Goal: Task Accomplishment & Management: Manage account settings

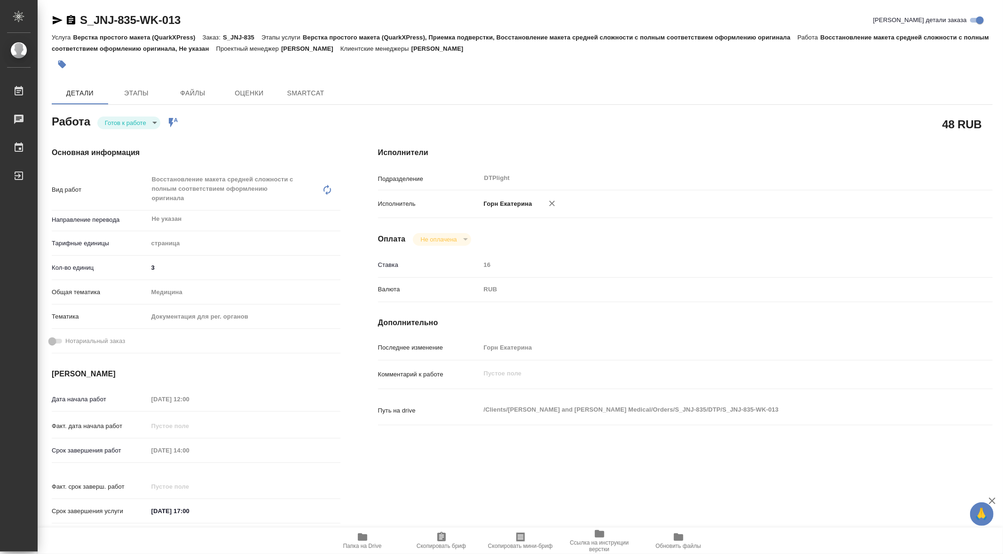
click at [154, 120] on body "🙏 .cls-1 fill:#fff; AWATERA Gorn Ekaterina Работы Чаты График Выйти S_JNJ-835-W…" at bounding box center [501, 277] width 1003 height 554
click at [123, 122] on button "В работе" at bounding box center [120, 123] width 31 height 10
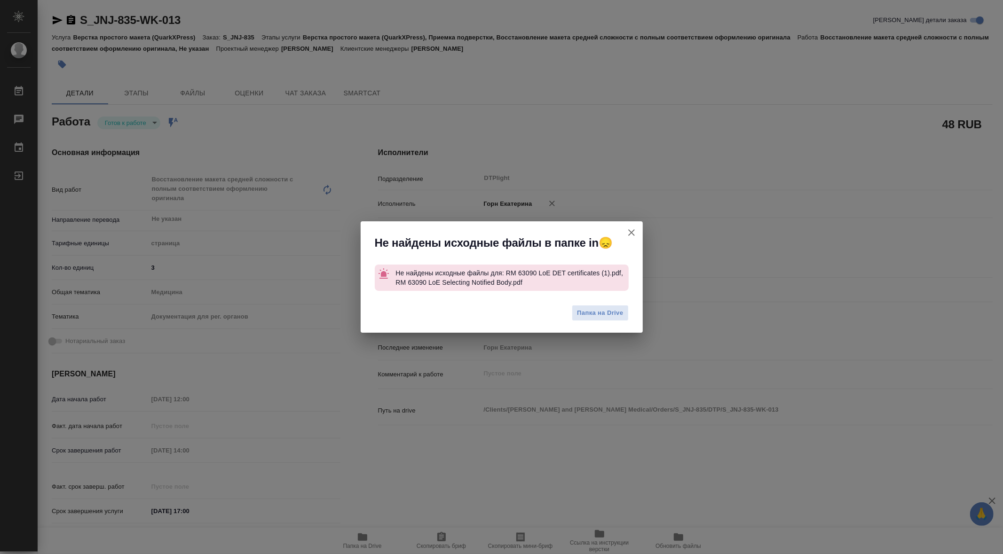
type textarea "x"
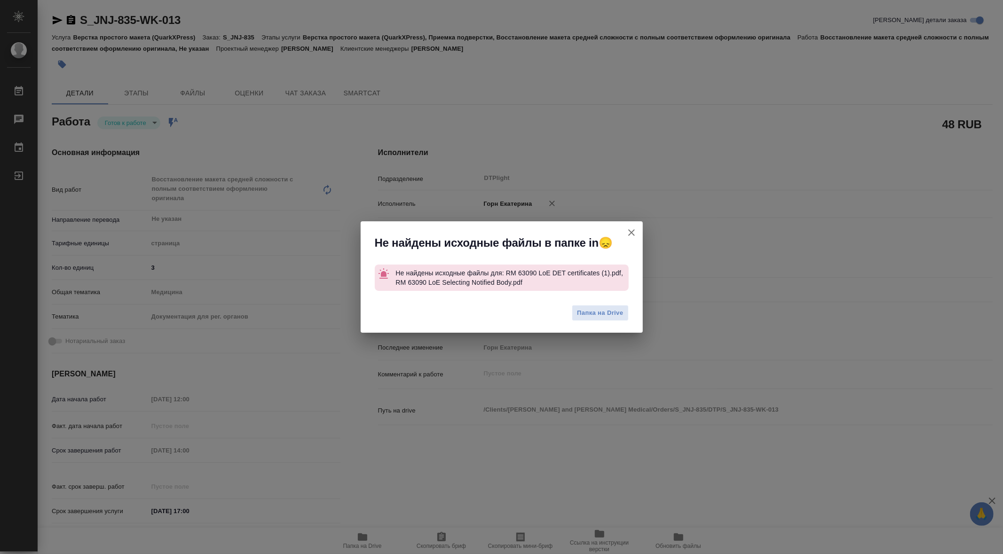
type textarea "x"
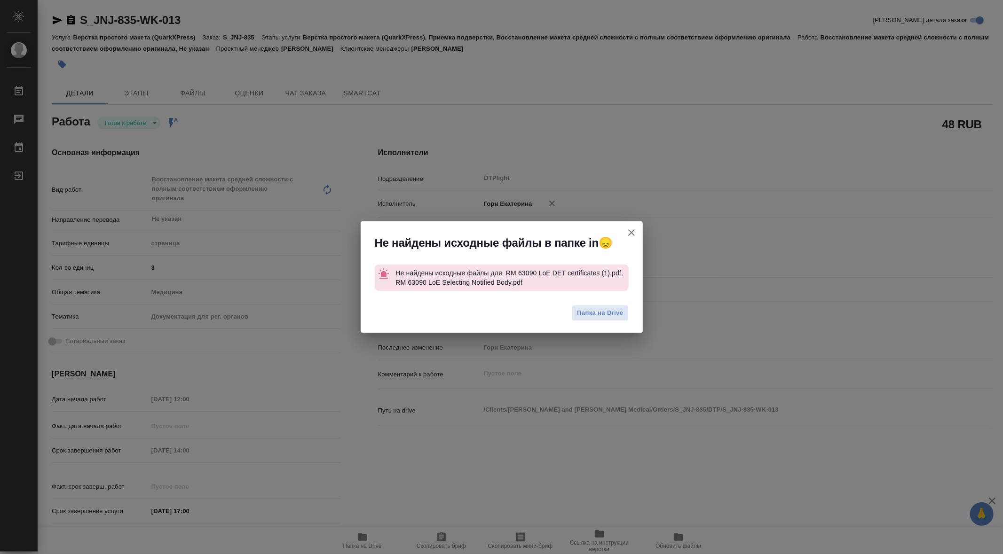
click at [633, 231] on icon "button" at bounding box center [631, 232] width 7 height 7
type textarea "x"
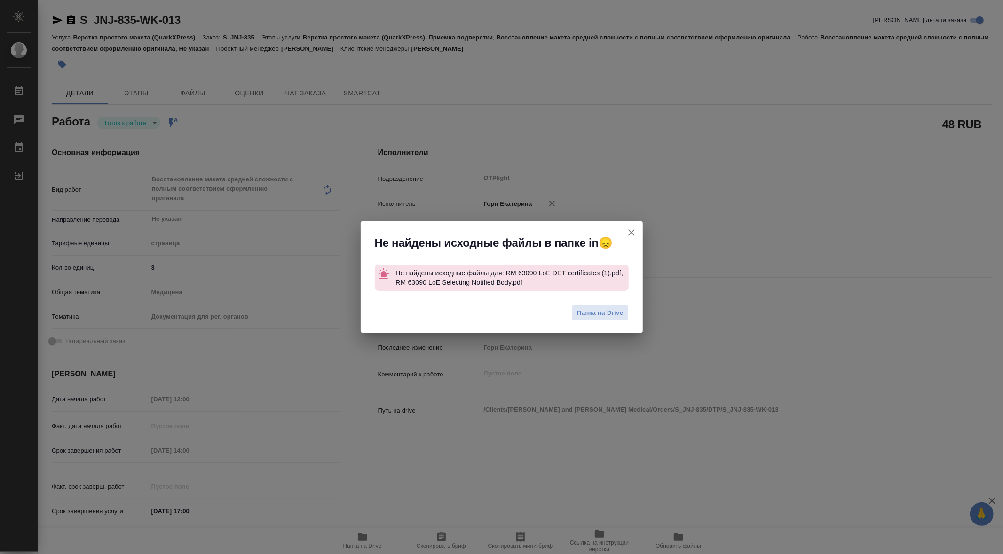
type textarea "x"
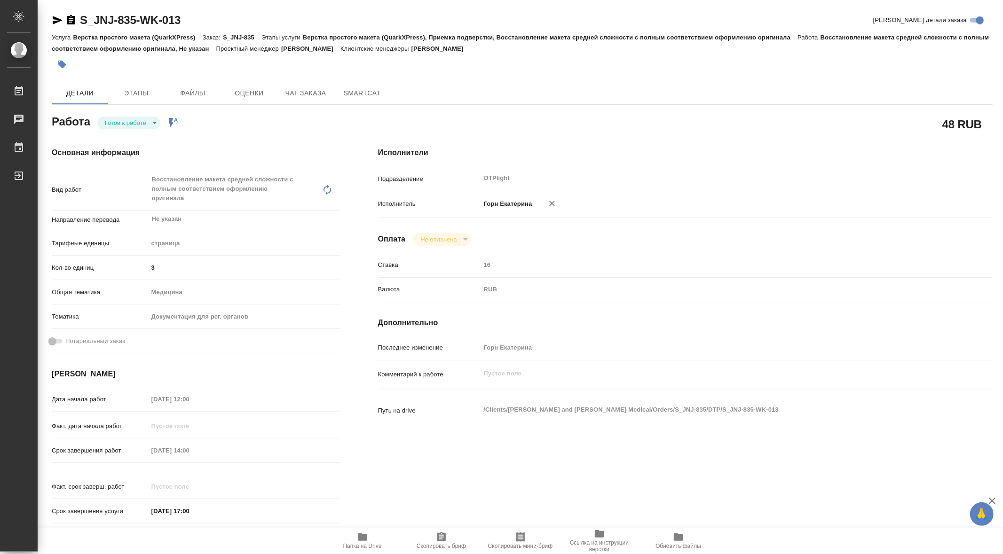
type textarea "x"
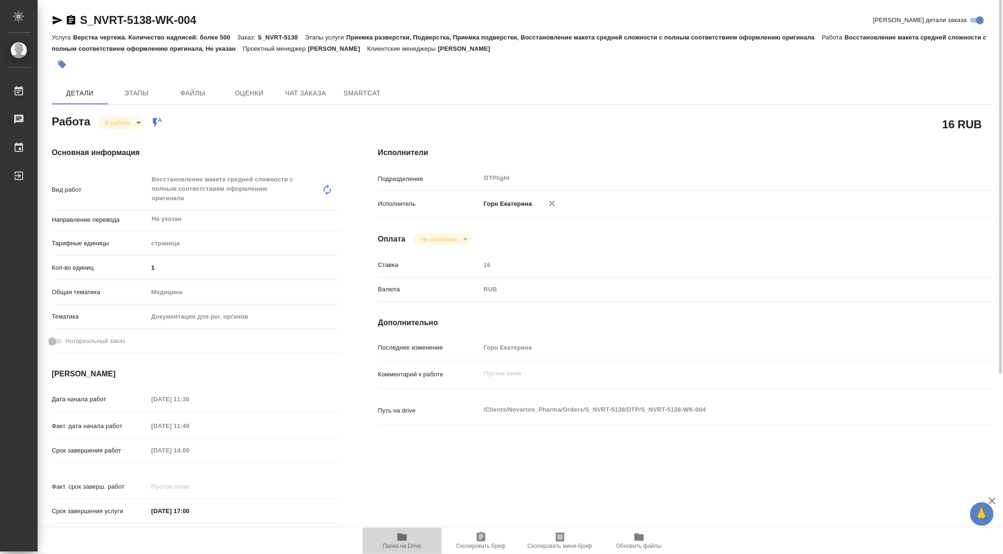
click at [402, 530] on button "Папка на Drive" at bounding box center [401, 541] width 79 height 26
click at [134, 125] on body "🙏 .cls-1 fill:#fff; AWATERA Gorn Ekaterina Работы 0 Чаты График Выйти S_NVRT-51…" at bounding box center [501, 277] width 1003 height 554
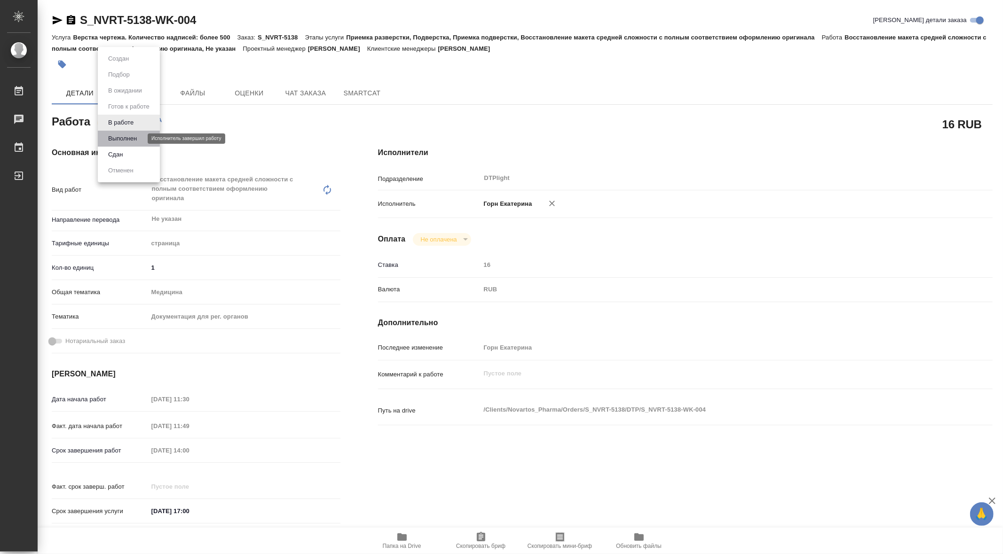
click at [135, 135] on button "Выполнен" at bounding box center [122, 139] width 34 height 10
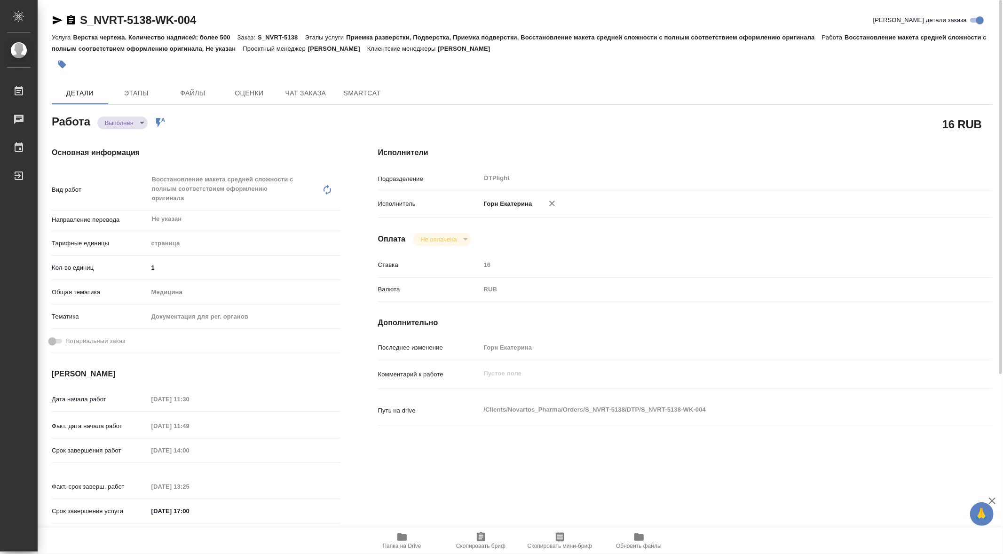
type textarea "x"
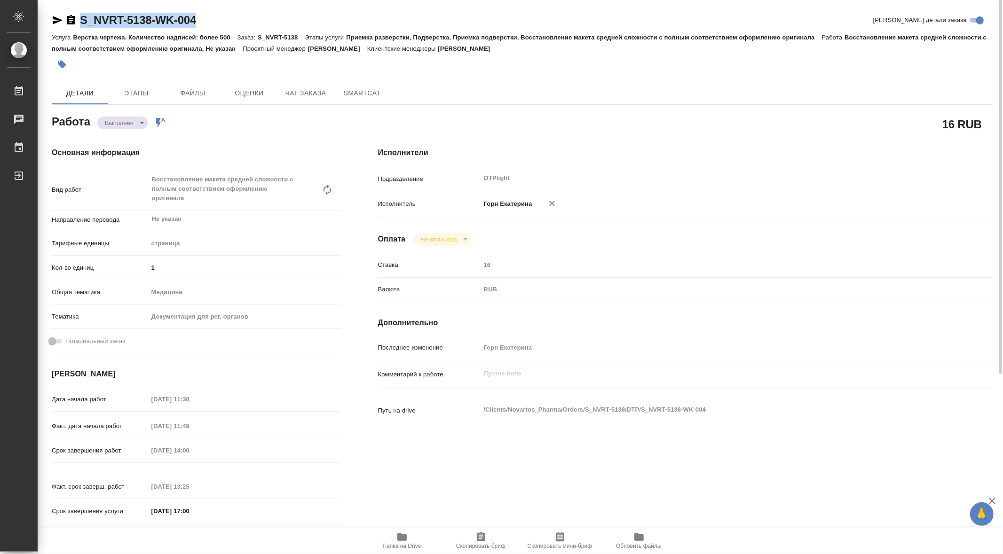
drag, startPoint x: 81, startPoint y: 8, endPoint x: 237, endPoint y: 31, distance: 157.7
click at [237, 31] on div "S_NVRT-5138-WK-004 Кратко детали заказа Услуга Верстка чертежа. Количество надп…" at bounding box center [522, 415] width 951 height 830
copy link "S_NVRT-5138-WK-004"
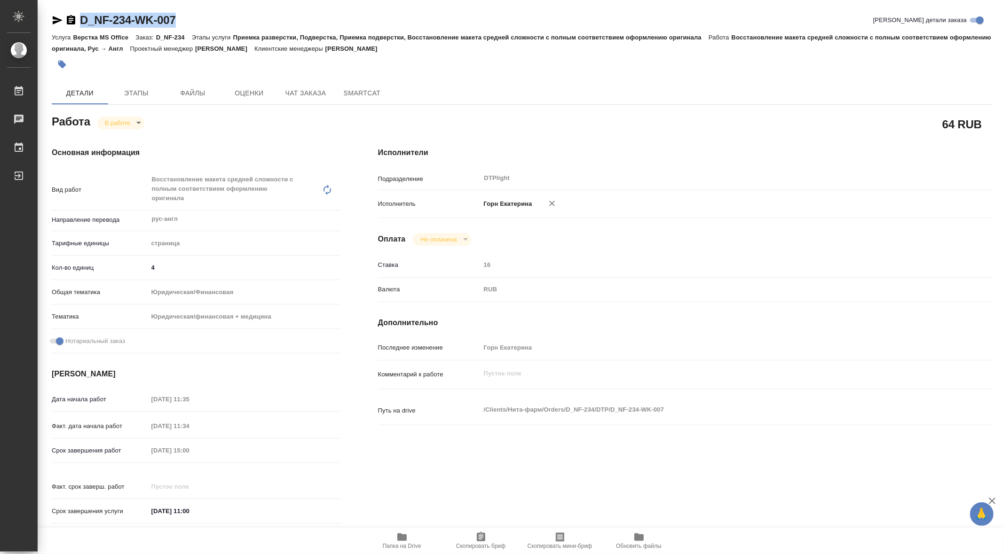
drag, startPoint x: 79, startPoint y: 6, endPoint x: 226, endPoint y: 13, distance: 147.3
click at [226, 13] on div "D_NF-234-WK-007 Кратко детали заказа Услуга Верстка MS Office Заказ: D_NF-234 Э…" at bounding box center [522, 415] width 951 height 830
copy link "D_NF-234-WK-007"
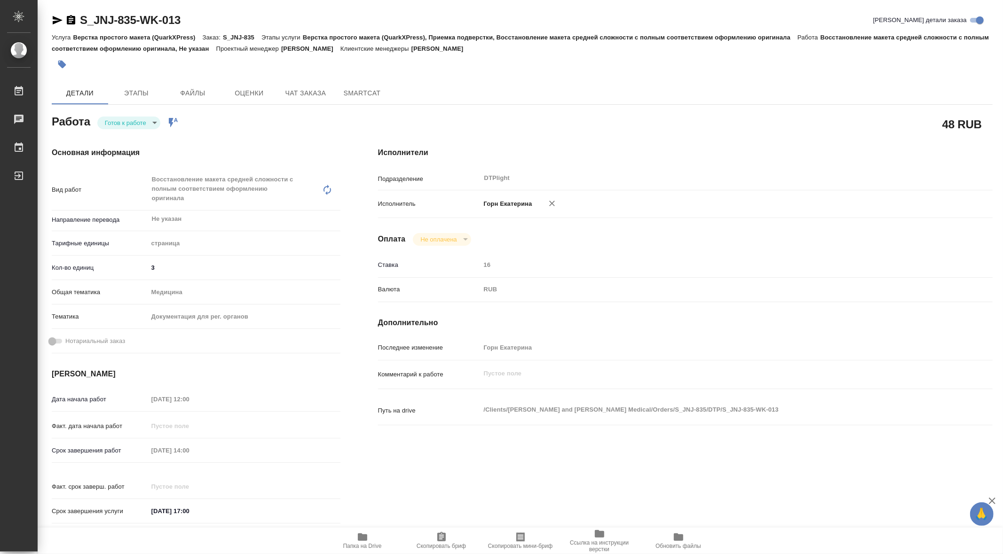
click at [155, 123] on body "🙏 .cls-1 fill:#fff; AWATERA Gorn Ekaterina Работы Чаты График Выйти S_JNJ-835-W…" at bounding box center [501, 277] width 1003 height 554
click at [128, 126] on button "В работе" at bounding box center [120, 123] width 31 height 10
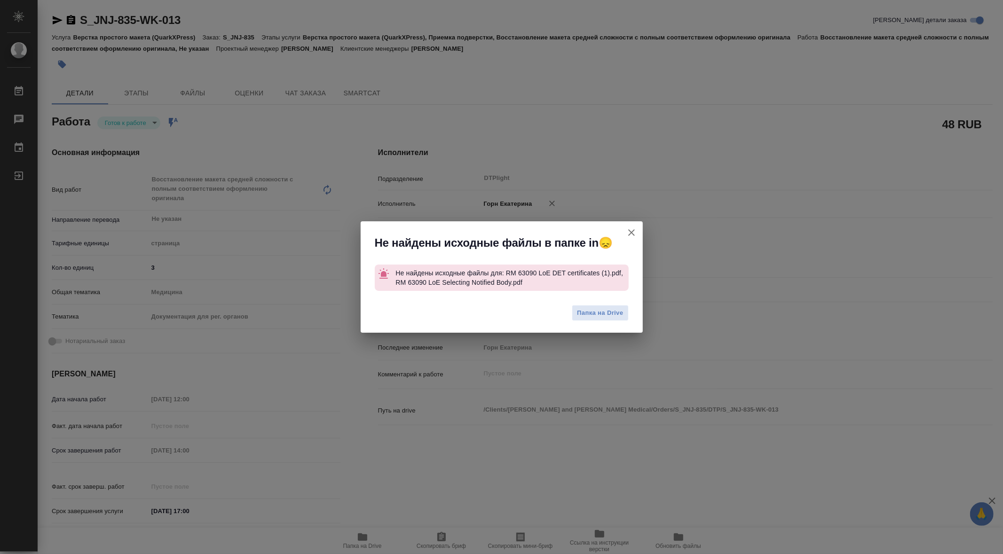
type textarea "x"
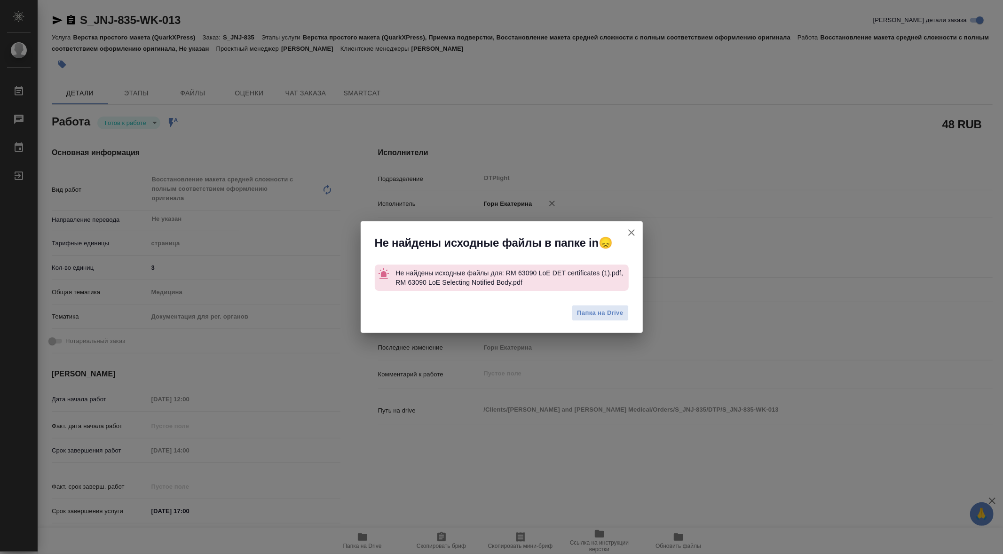
click at [632, 230] on icon "button" at bounding box center [631, 232] width 11 height 11
type textarea "x"
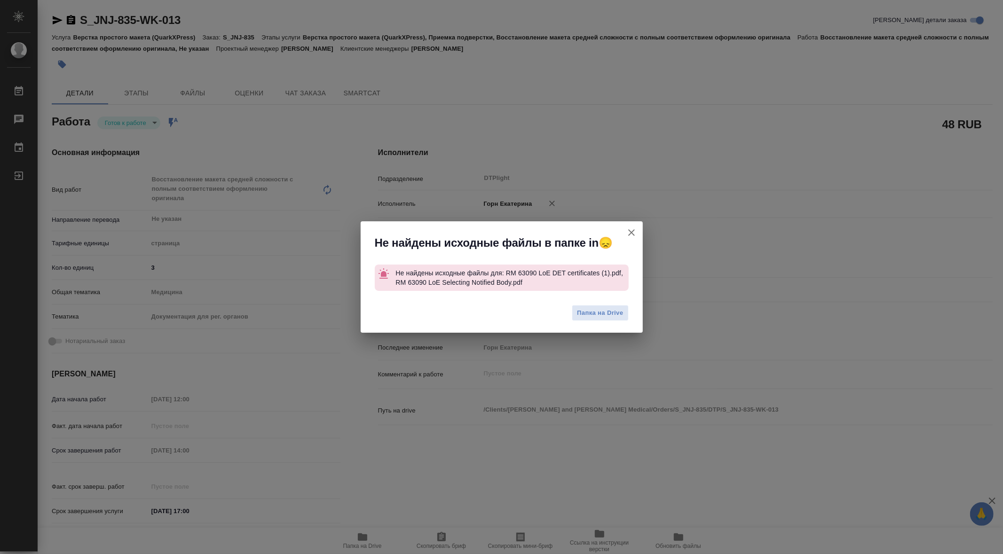
type textarea "x"
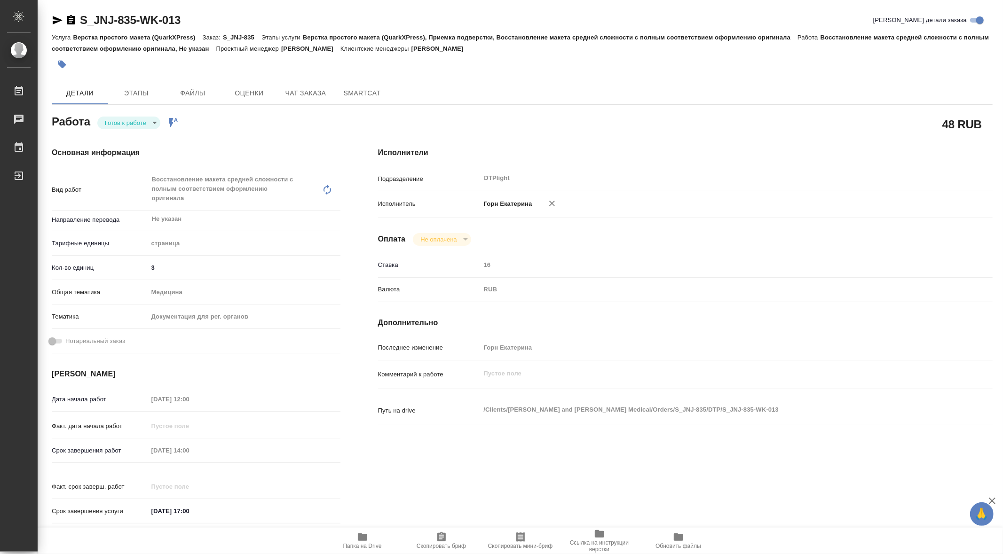
click at [357, 537] on icon "button" at bounding box center [362, 537] width 11 height 11
click at [157, 125] on body "🙏 .cls-1 fill:#fff; AWATERA [PERSON_NAME] Чаты График Выйти S_JNJ-835-WK-013 Кр…" at bounding box center [501, 277] width 1003 height 554
click at [139, 120] on li "В работе" at bounding box center [131, 123] width 66 height 16
type textarea "x"
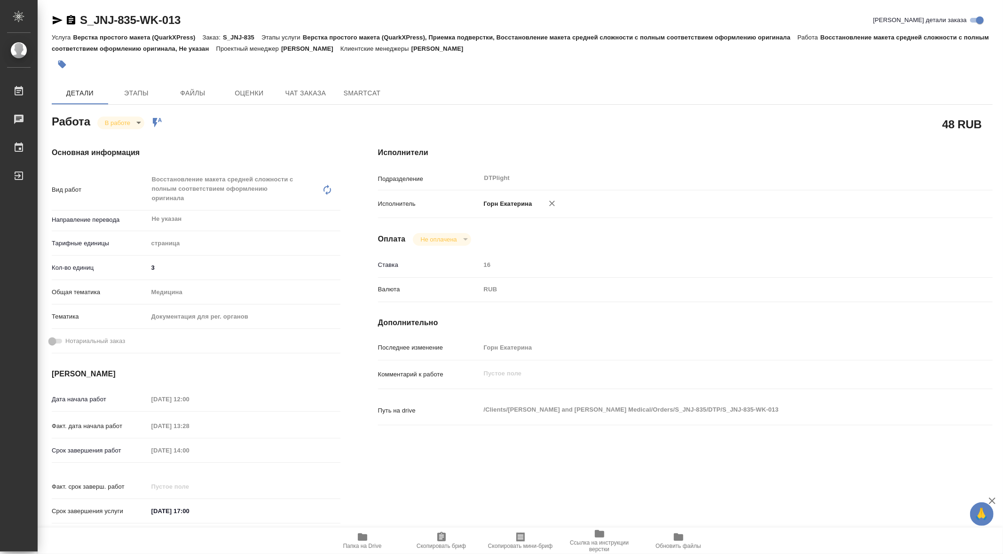
type textarea "x"
click at [357, 539] on icon "button" at bounding box center [362, 537] width 11 height 11
click at [138, 119] on body "🙏 .cls-1 fill:#fff; AWATERA Gorn Ekaterina Работы 0 Чаты График Выйти S_JNJ-835…" at bounding box center [501, 277] width 1003 height 554
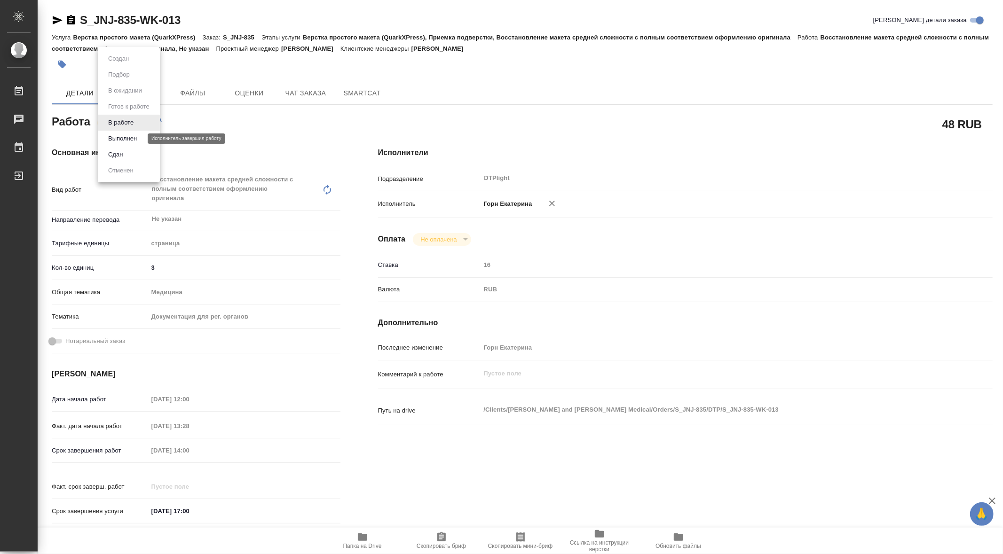
click at [129, 134] on button "Выполнен" at bounding box center [122, 139] width 34 height 10
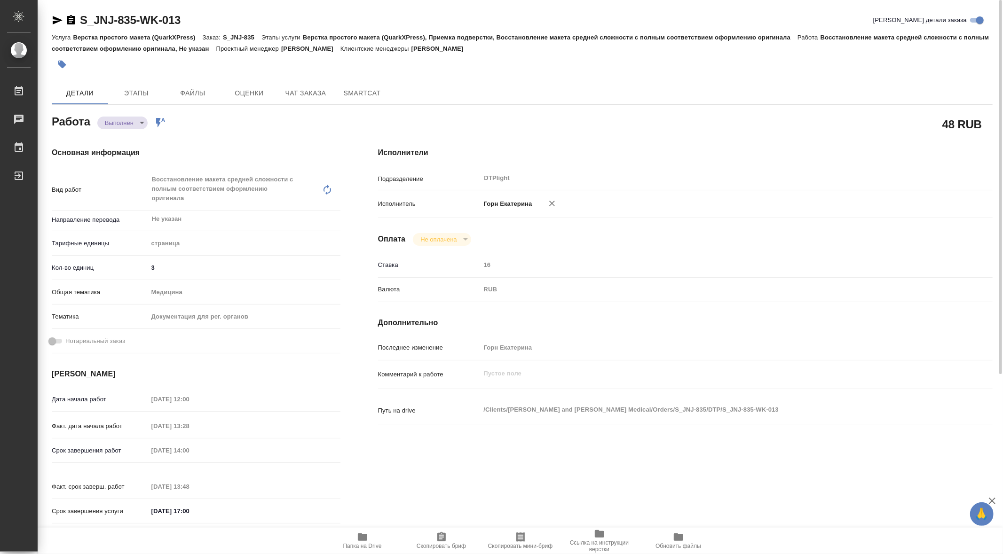
type textarea "x"
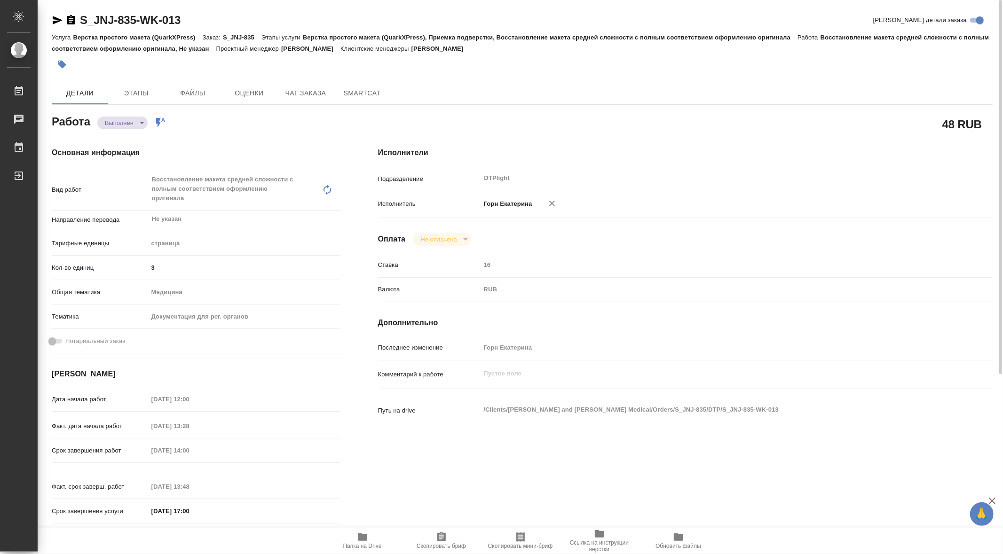
type textarea "x"
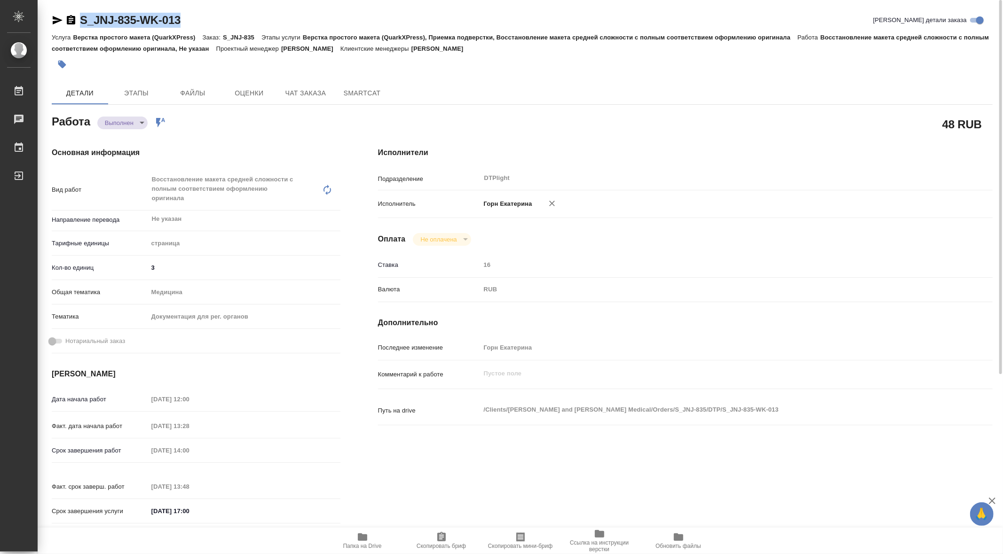
drag, startPoint x: 75, startPoint y: 7, endPoint x: 211, endPoint y: 19, distance: 136.4
click at [211, 19] on div "S_JNJ-835-WK-013 Кратко детали заказа Услуга Верстка простого макета (QuarkXPre…" at bounding box center [522, 415] width 951 height 830
copy link "S_JNJ-835-WK-013"
